Goal: Task Accomplishment & Management: Manage account settings

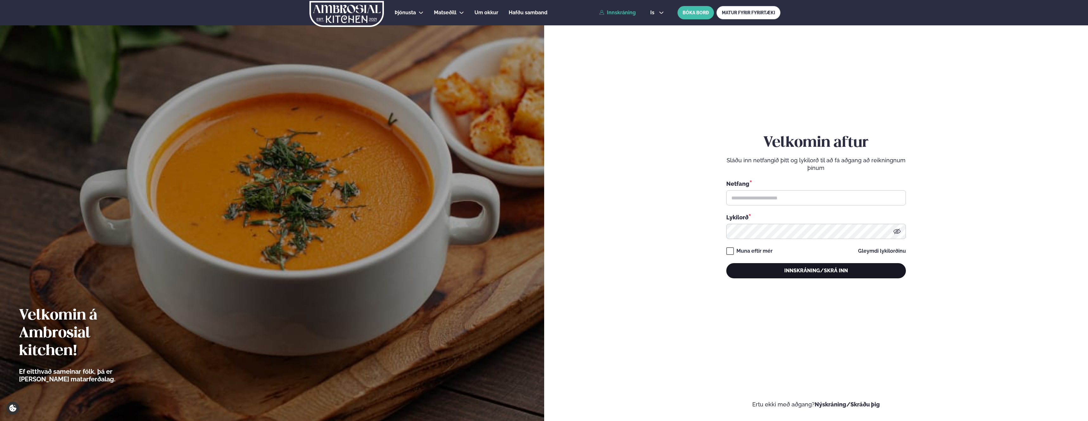
type input "**********"
click at [759, 273] on button "Innskráning/Skrá inn" at bounding box center [816, 270] width 180 height 15
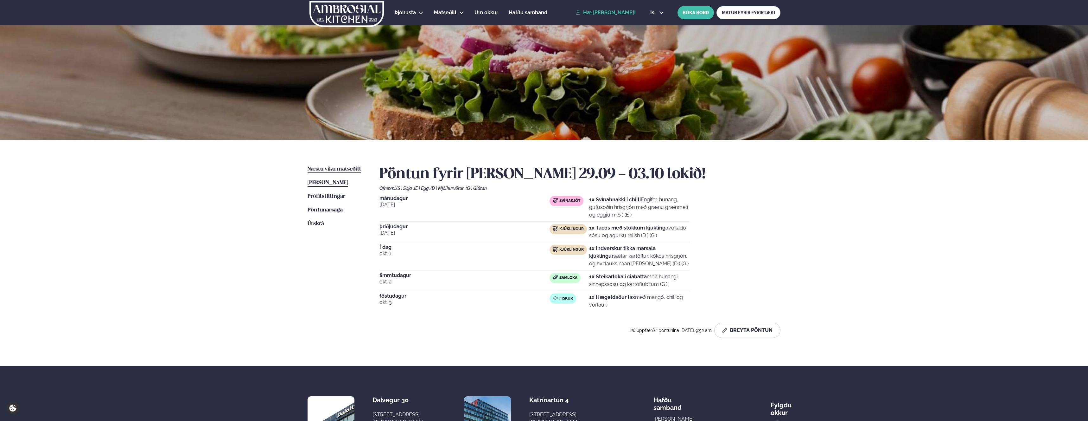
click at [332, 170] on span "Næstu viku matseðill" at bounding box center [334, 168] width 54 height 5
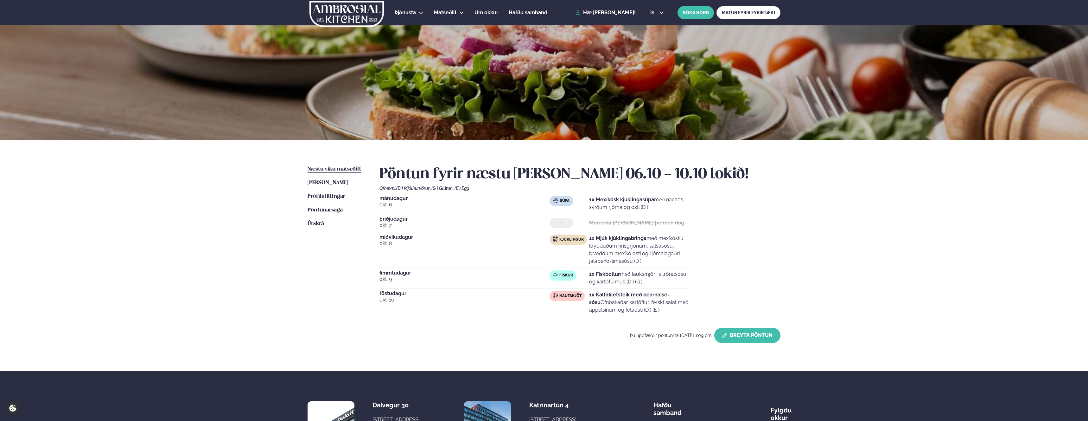
click at [740, 339] on button "Breyta Pöntun" at bounding box center [747, 334] width 66 height 15
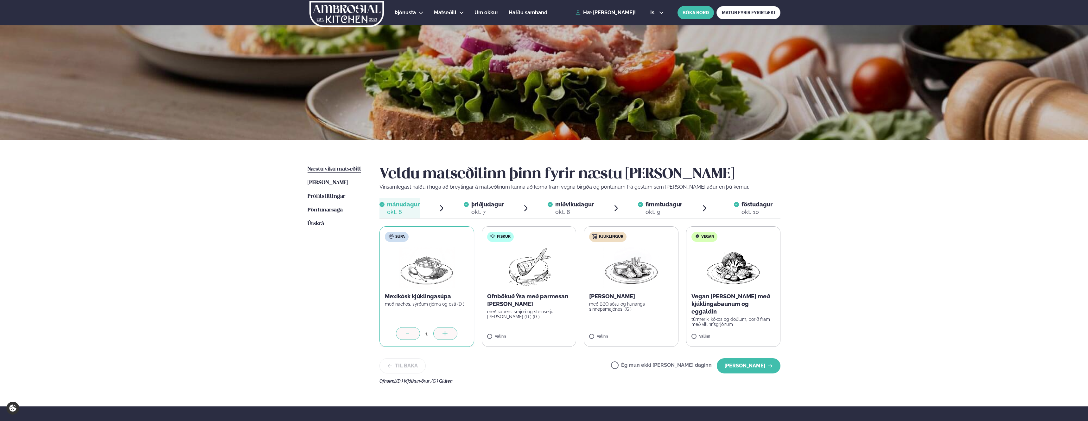
click at [661, 205] on span "fimmtudagur" at bounding box center [663, 204] width 37 height 7
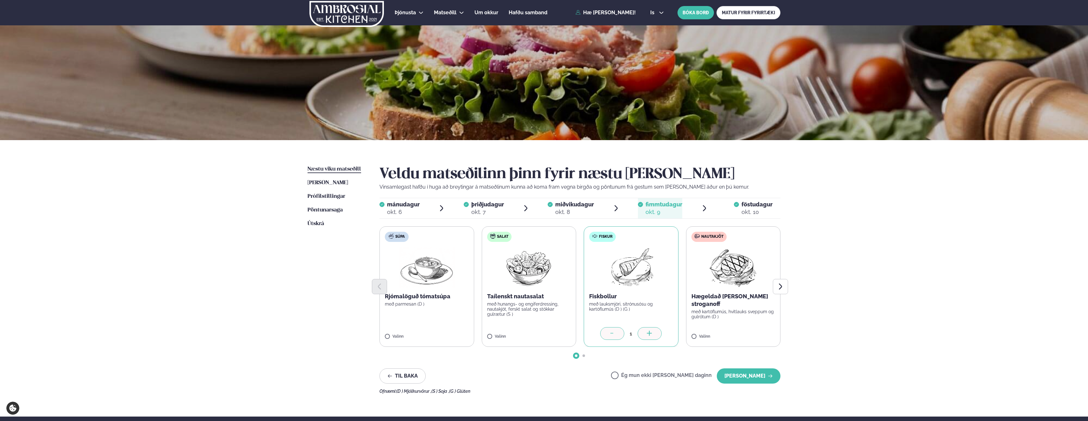
click at [302, 331] on div "Næstu [PERSON_NAME] matseðill Næsta vika [PERSON_NAME] matseðill [PERSON_NAME] …" at bounding box center [543, 278] width 511 height 276
